Goal: Task Accomplishment & Management: Use online tool/utility

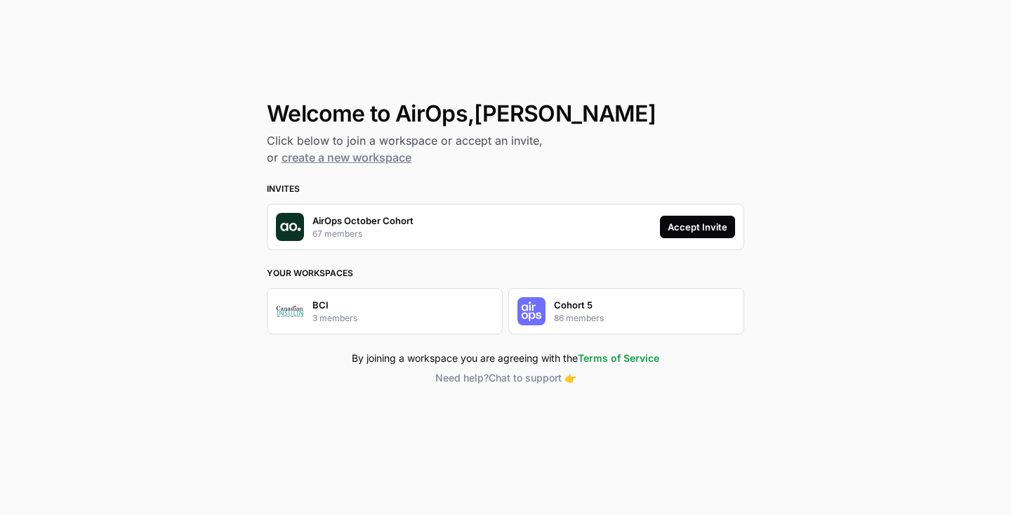
click at [694, 227] on div "Accept Invite" at bounding box center [698, 227] width 60 height 14
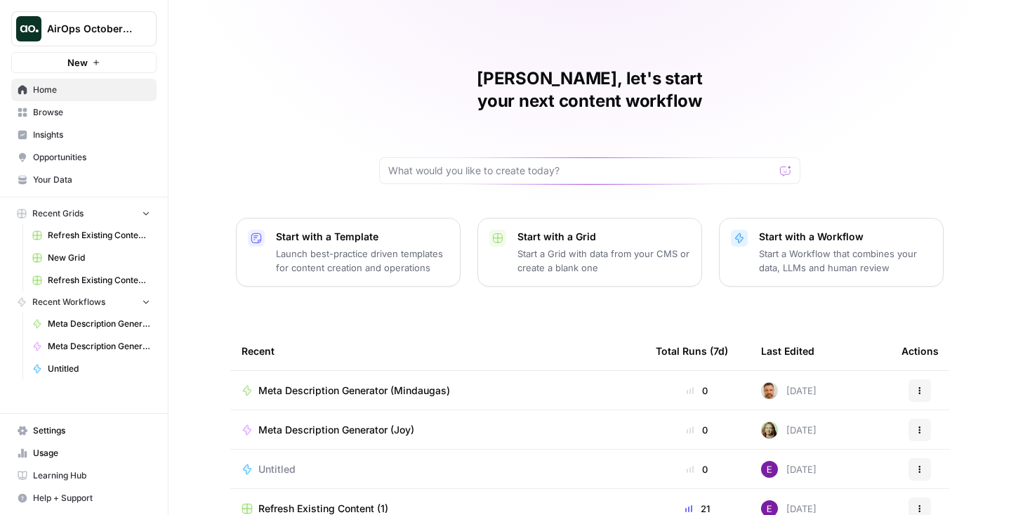
scroll to position [131, 0]
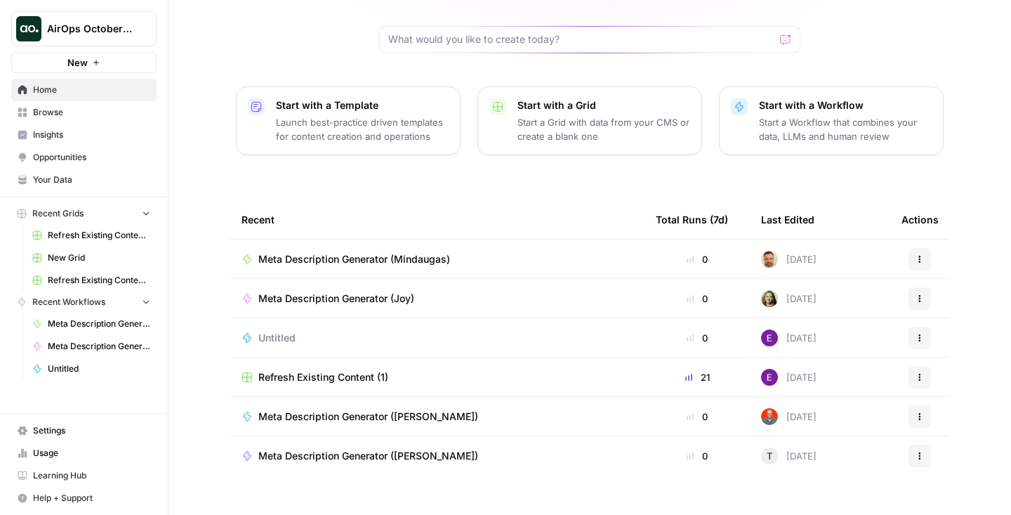
click at [261, 17] on div "Melanie, let's start your next content workflow Start with a Template Launch be…" at bounding box center [590, 203] width 843 height 668
